Goal: Task Accomplishment & Management: Use online tool/utility

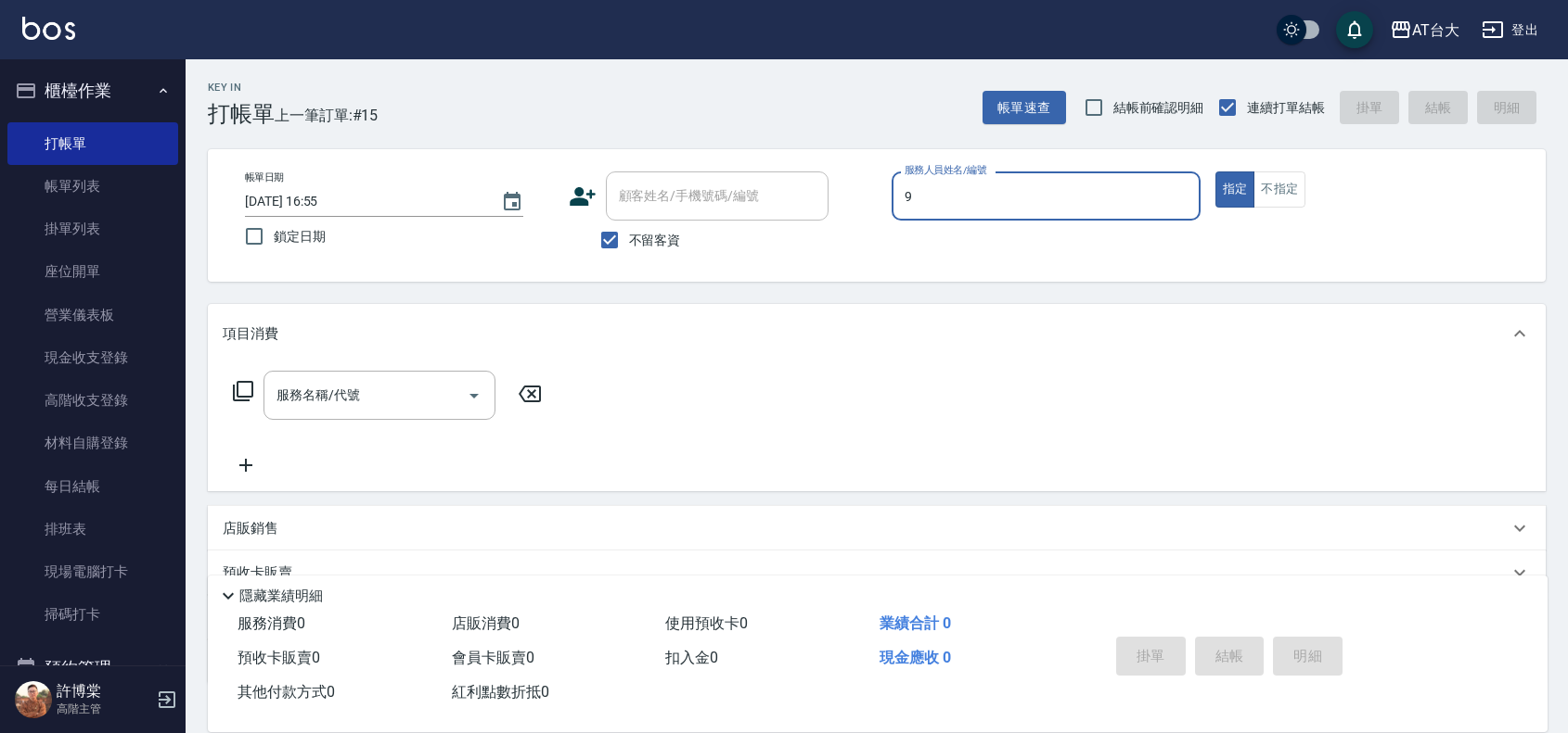
type input "Winni-9"
type button "true"
click at [1267, 181] on button "不指定" at bounding box center [1279, 190] width 52 height 36
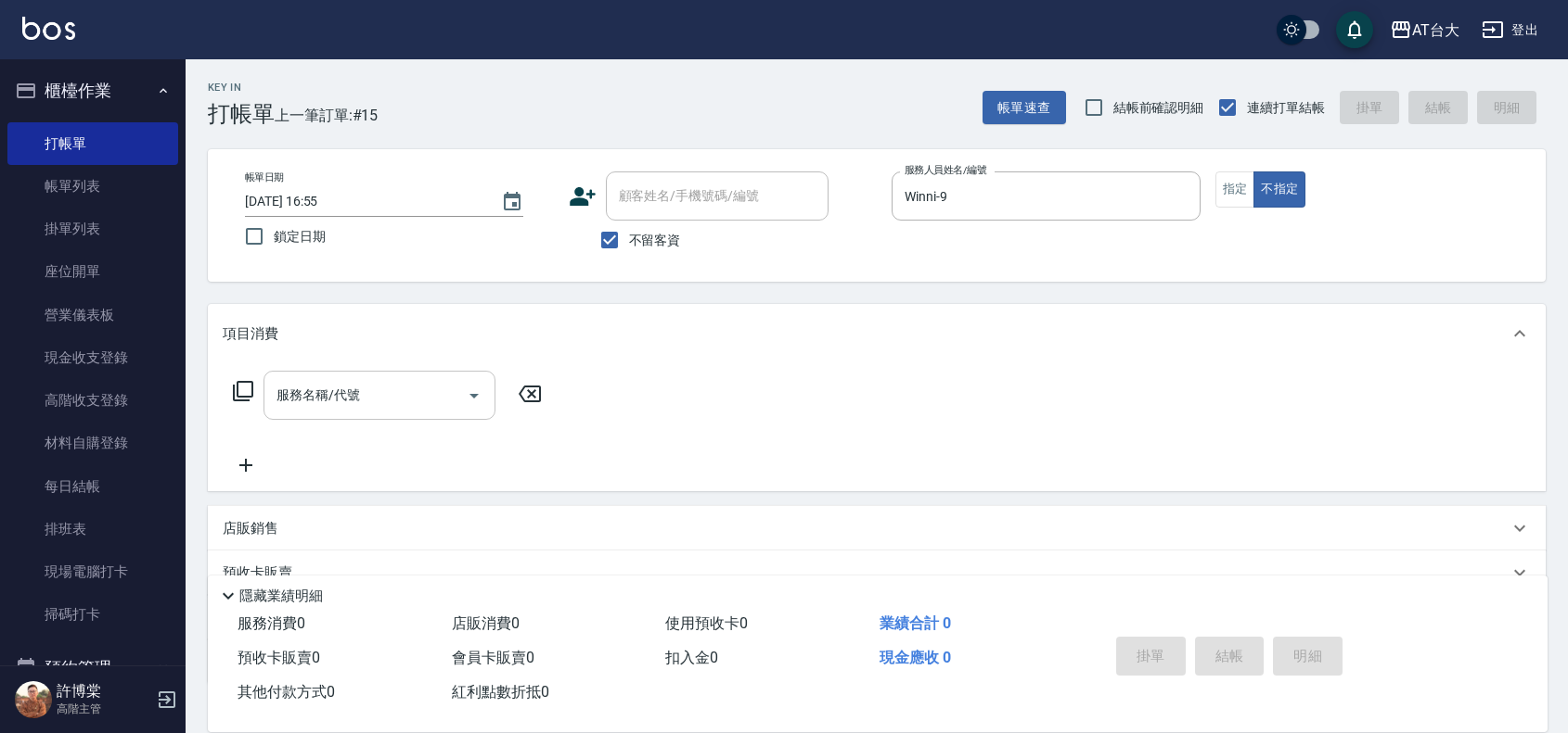
click at [413, 397] on input "服務名稱/代號" at bounding box center [365, 395] width 188 height 32
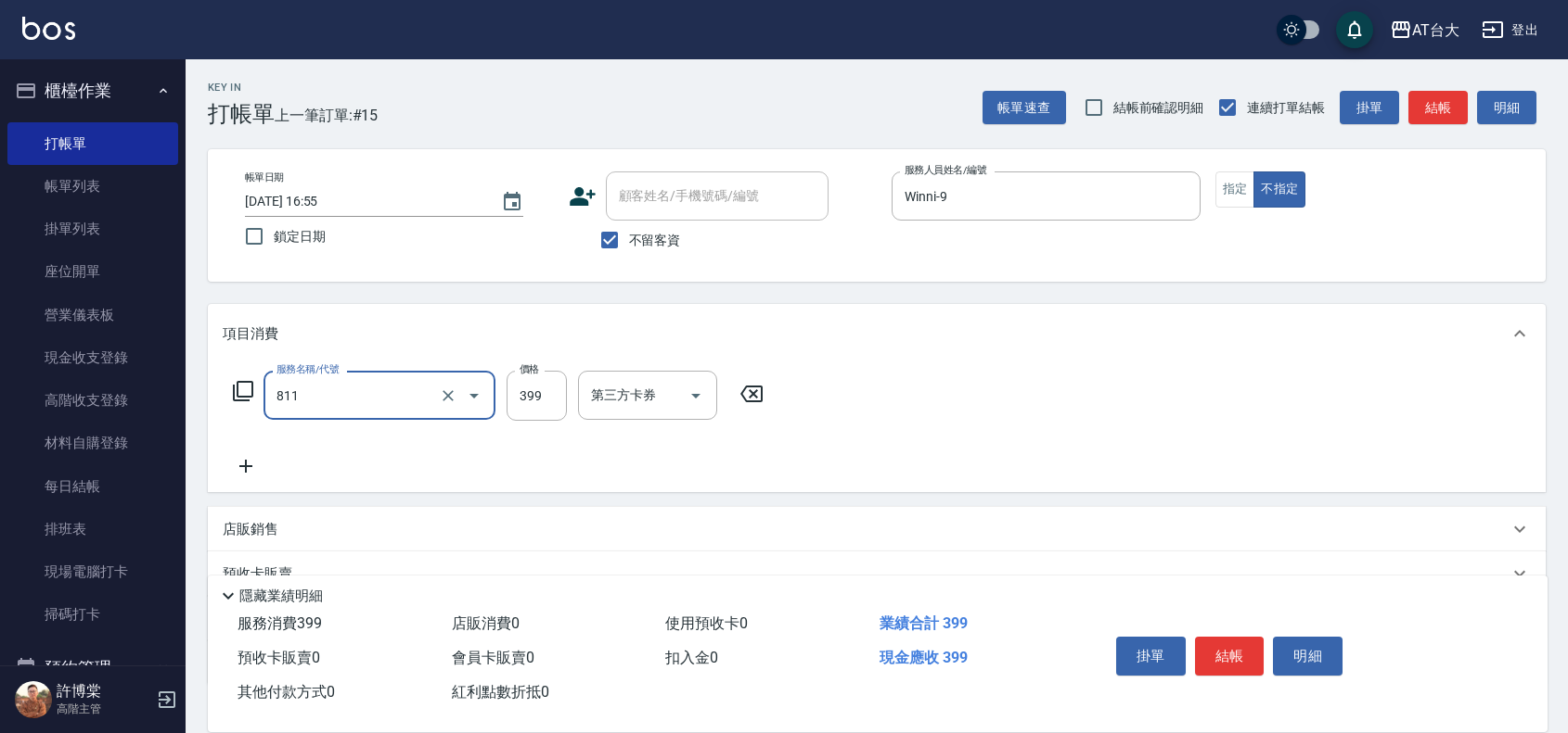
type input "洗+剪(811)"
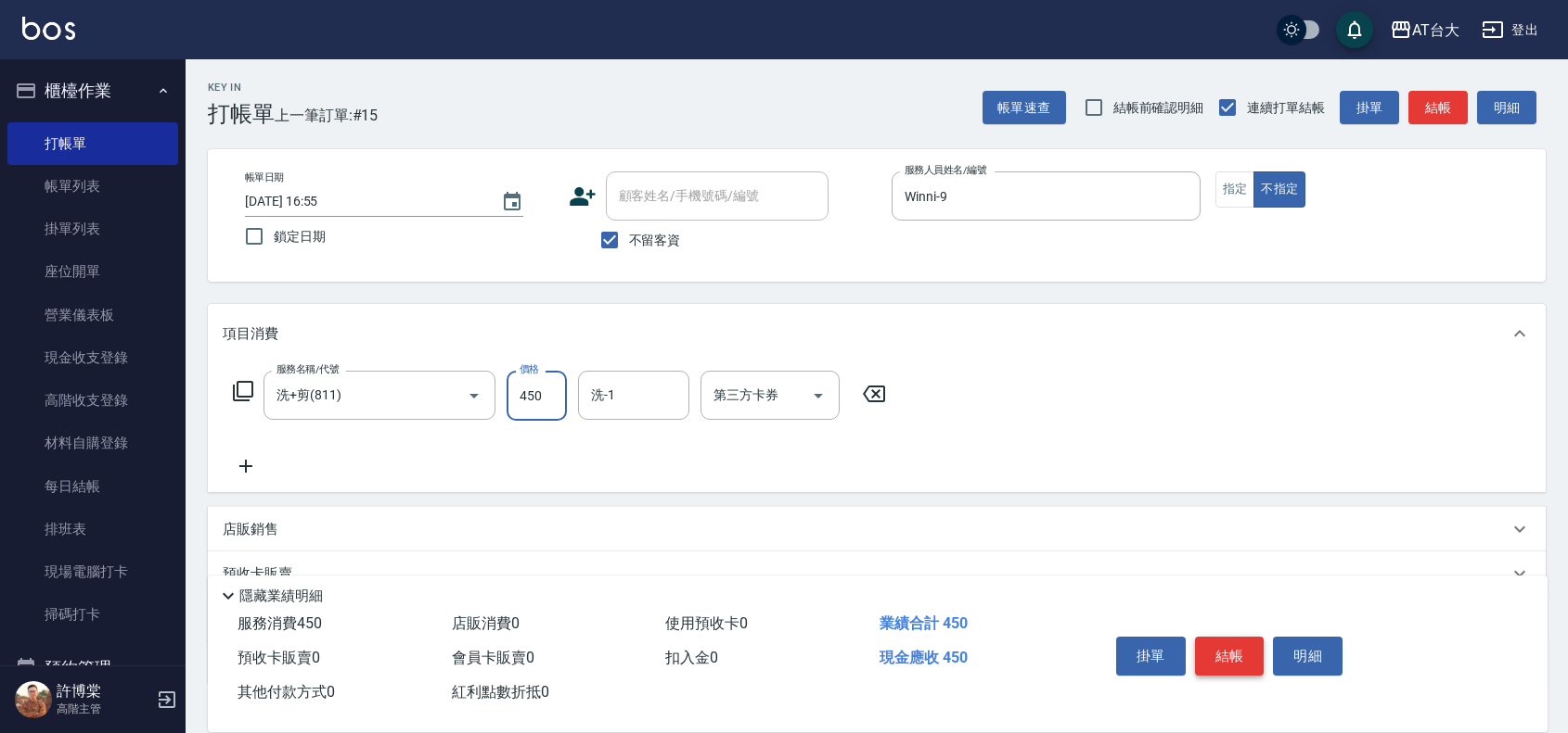
type input "450"
click at [1229, 641] on button "結帳" at bounding box center [1230, 656] width 70 height 39
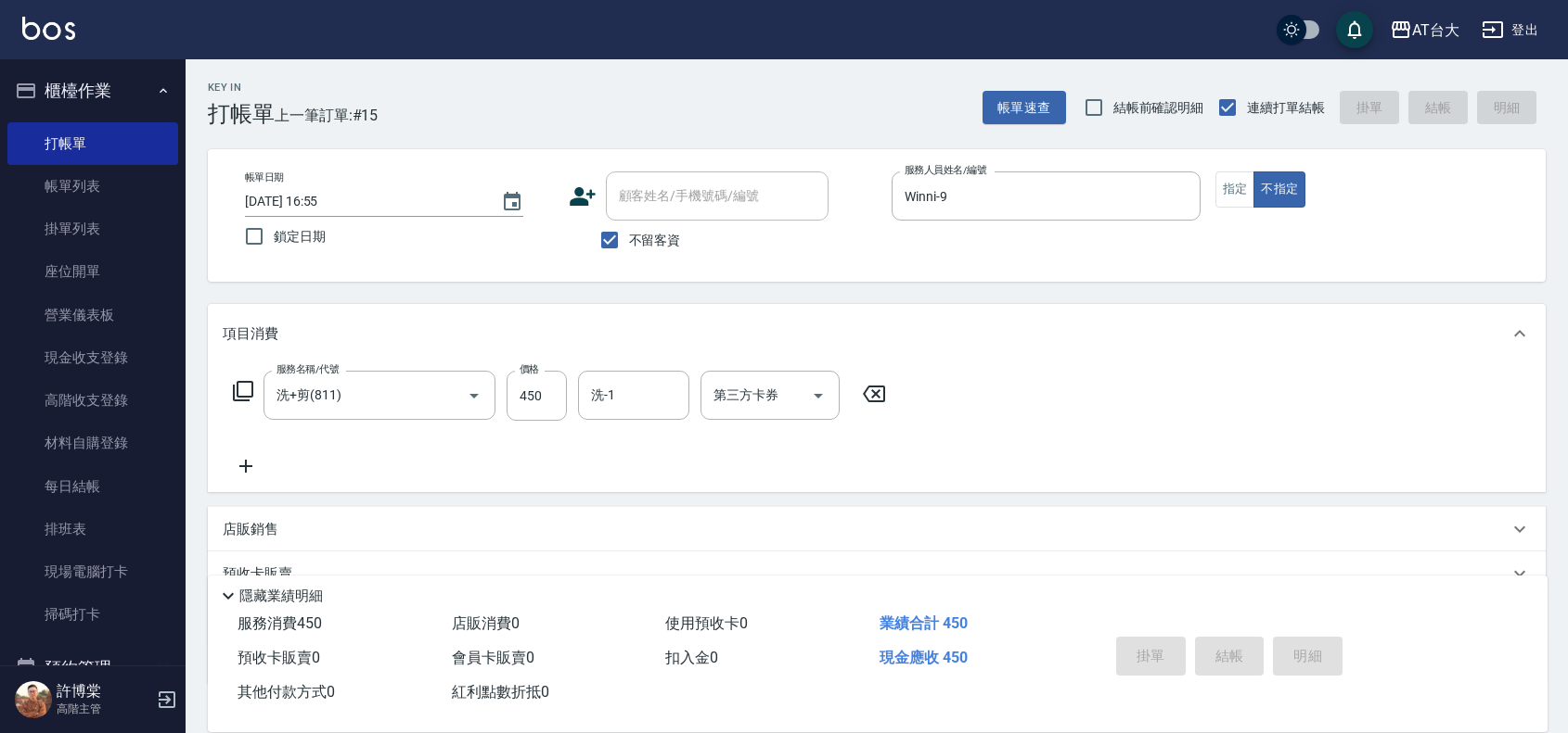
type input "[DATE] 17:52"
